Goal: Find specific page/section

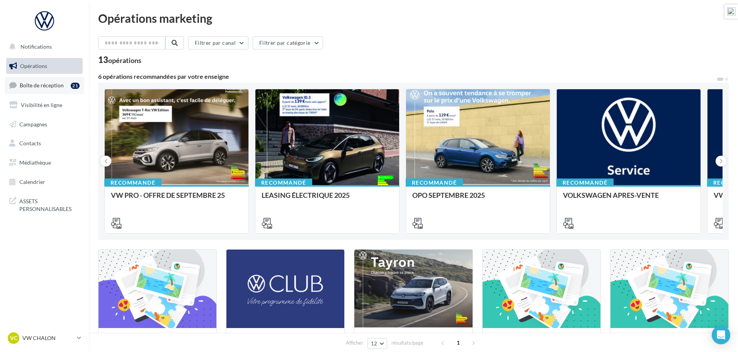
click at [44, 85] on span "Boîte de réception" at bounding box center [42, 85] width 44 height 7
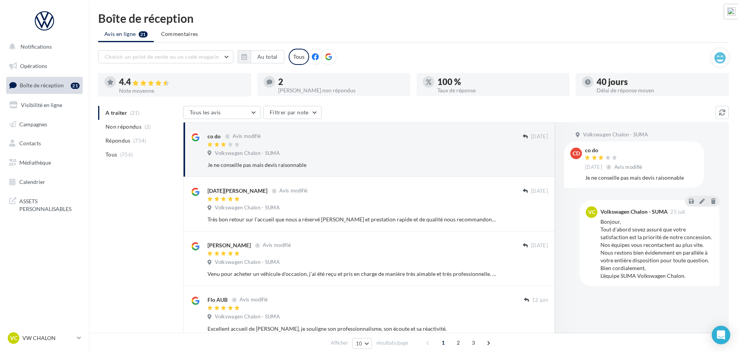
click at [327, 56] on icon at bounding box center [328, 56] width 7 height 7
click at [274, 58] on button "Au total" at bounding box center [268, 56] width 34 height 13
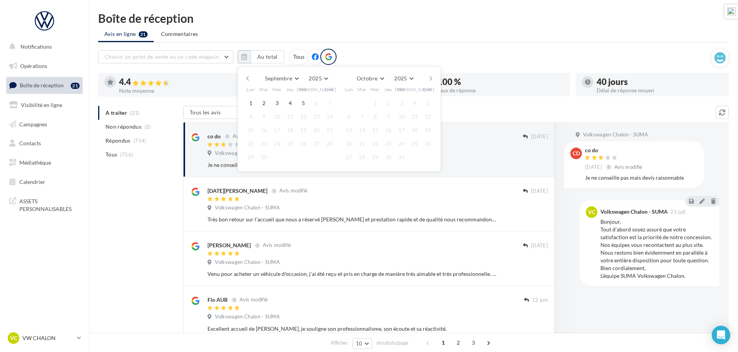
click at [249, 80] on button "button" at bounding box center [247, 78] width 7 height 11
click at [264, 102] on button "1" at bounding box center [264, 103] width 12 height 12
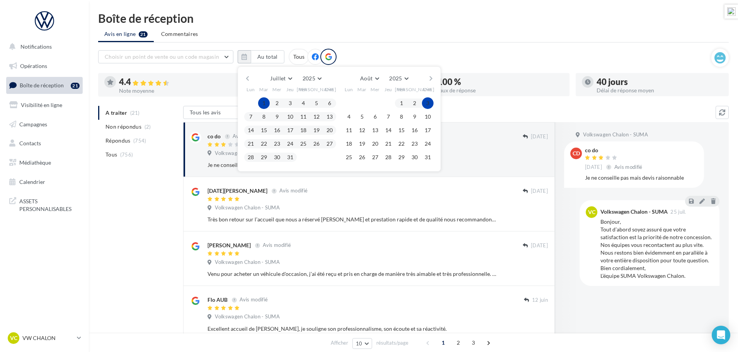
click at [431, 78] on button "button" at bounding box center [431, 78] width 7 height 11
click at [397, 102] on button "5" at bounding box center [402, 103] width 12 height 12
